Goal: Task Accomplishment & Management: Use online tool/utility

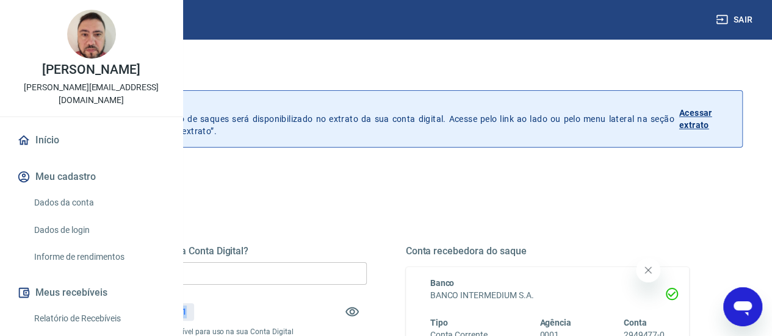
drag, startPoint x: 338, startPoint y: 308, endPoint x: 363, endPoint y: 309, distance: 25.1
click at [187, 309] on p "R$ 695,11" at bounding box center [167, 312] width 38 height 13
copy p "695,11"
drag, startPoint x: 352, startPoint y: 272, endPoint x: 238, endPoint y: 269, distance: 113.6
click at [238, 269] on div "Quanto deseja sacar da Conta Digital? R$ 0,00 ​ Saldo total*: R$ 695,11 *Corres…" at bounding box center [386, 334] width 665 height 284
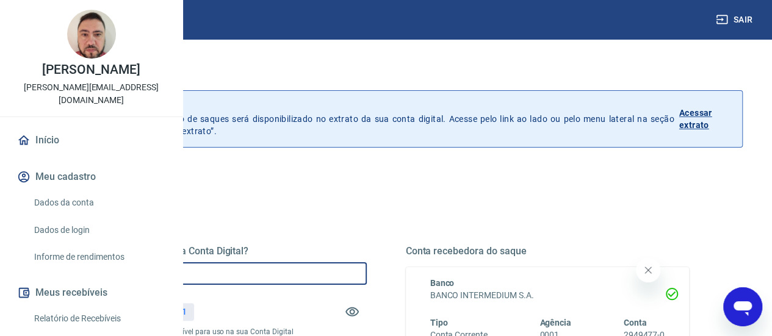
paste input "695,11"
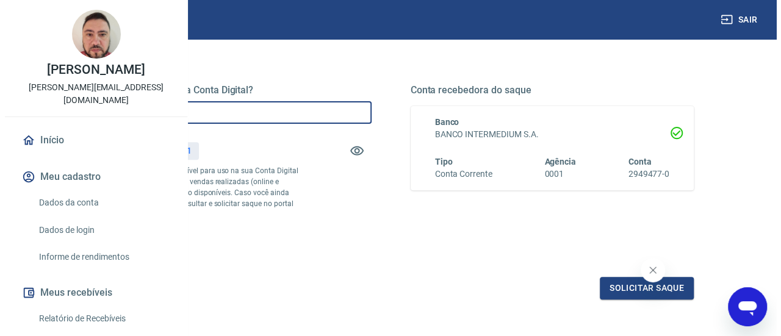
scroll to position [183, 0]
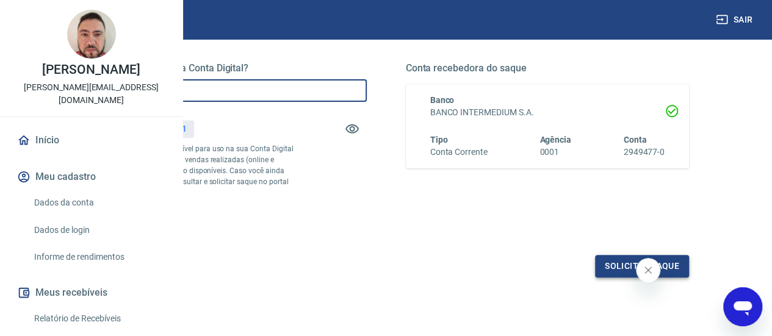
type input "R$ 695,11"
click at [625, 278] on button "Solicitar saque" at bounding box center [642, 266] width 94 height 23
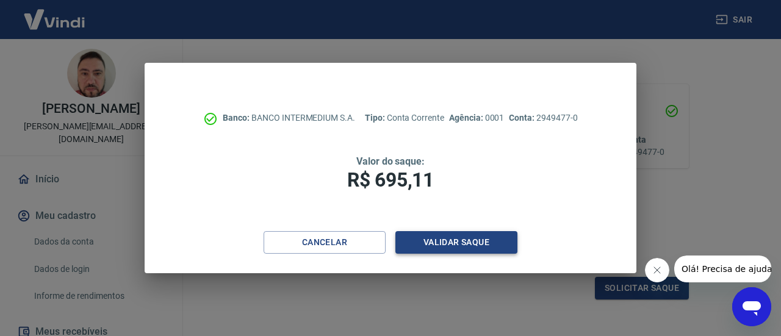
click at [456, 245] on button "Validar saque" at bounding box center [457, 242] width 122 height 23
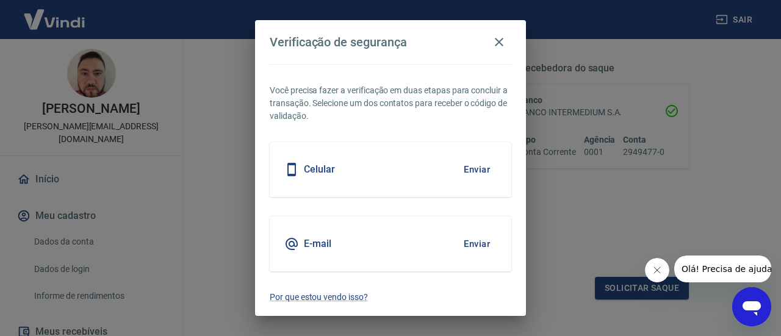
click at [479, 247] on button "Enviar" at bounding box center [477, 244] width 40 height 26
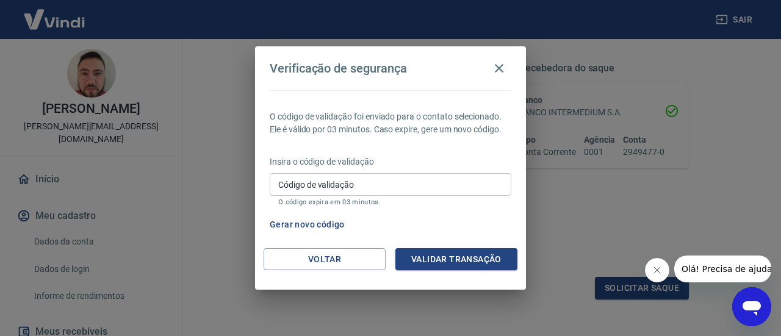
click at [377, 191] on input "Código de validação" at bounding box center [391, 184] width 242 height 23
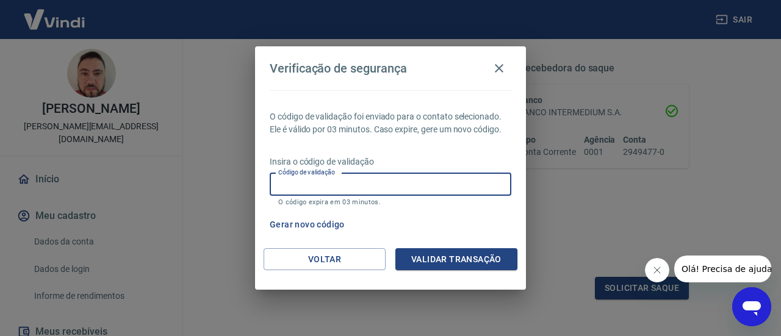
paste input "879159"
type input "879159"
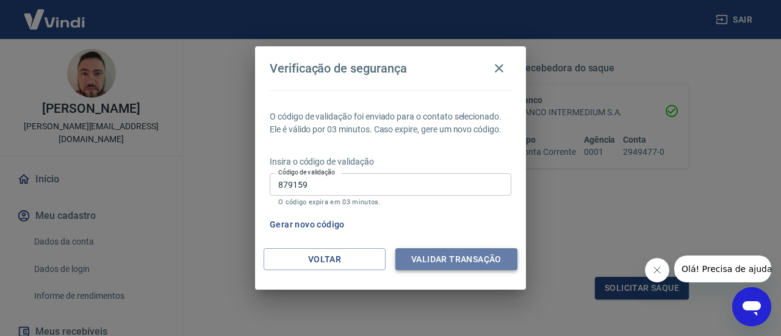
click at [463, 261] on button "Validar transação" at bounding box center [457, 259] width 122 height 23
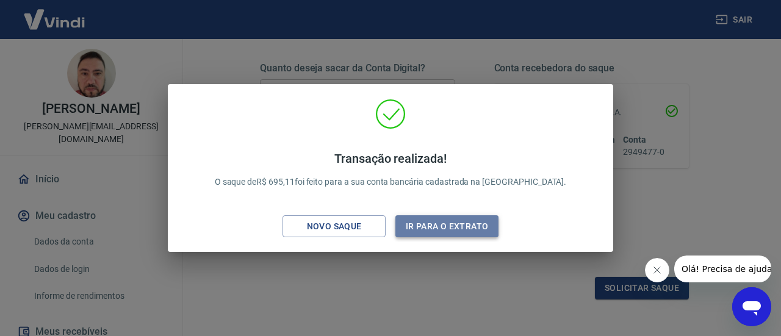
click at [432, 228] on button "Ir para o extrato" at bounding box center [447, 226] width 103 height 23
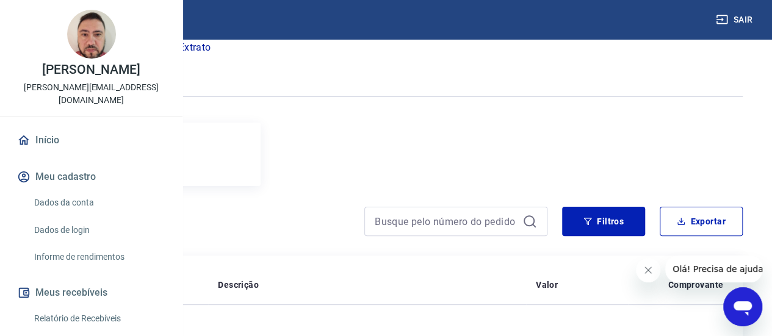
scroll to position [183, 0]
